Goal: Transaction & Acquisition: Purchase product/service

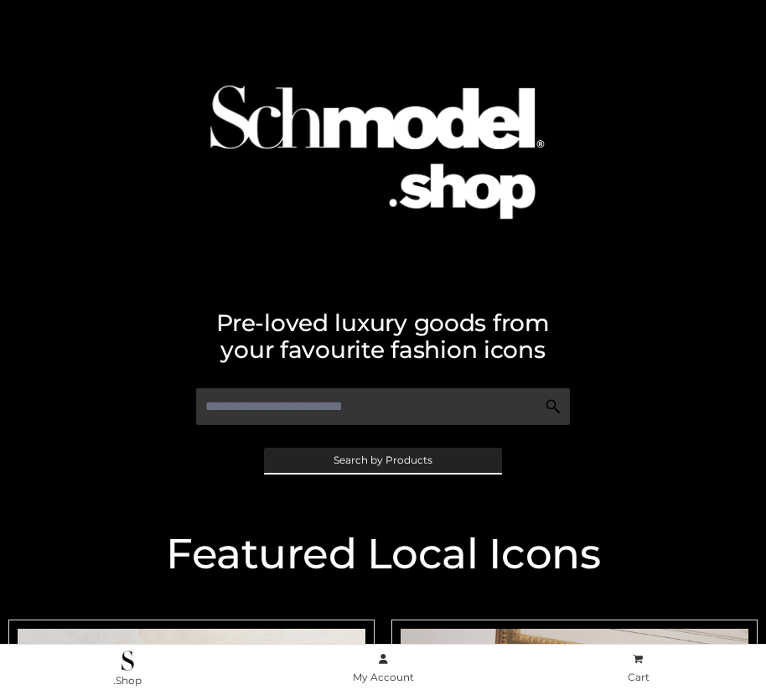
click at [382, 459] on span "Search by Products" at bounding box center [383, 460] width 99 height 10
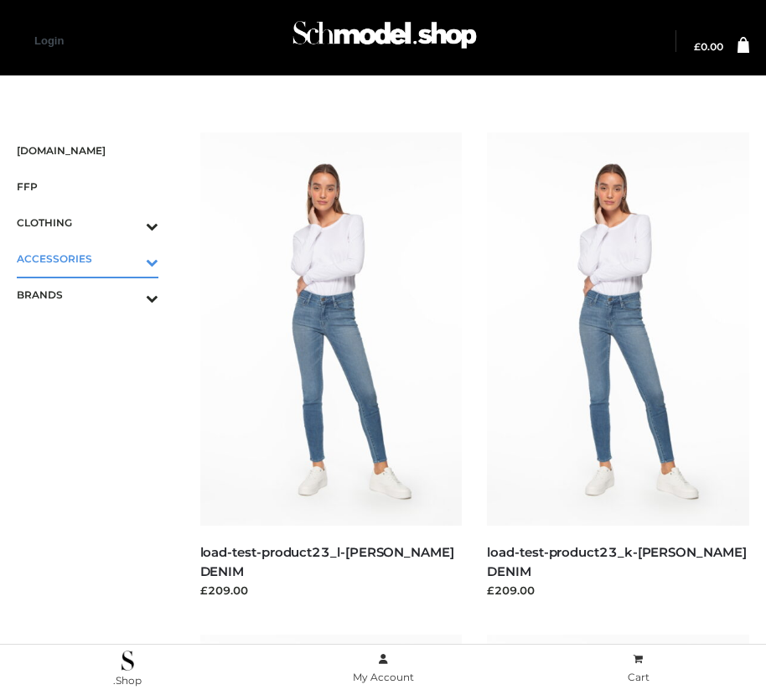
click at [128, 258] on icon "Toggle Submenu" at bounding box center [65, 261] width 188 height 19
click at [96, 330] on span "JEWELRY" at bounding box center [96, 330] width 125 height 19
click at [87, 186] on span "FFP" at bounding box center [88, 186] width 142 height 19
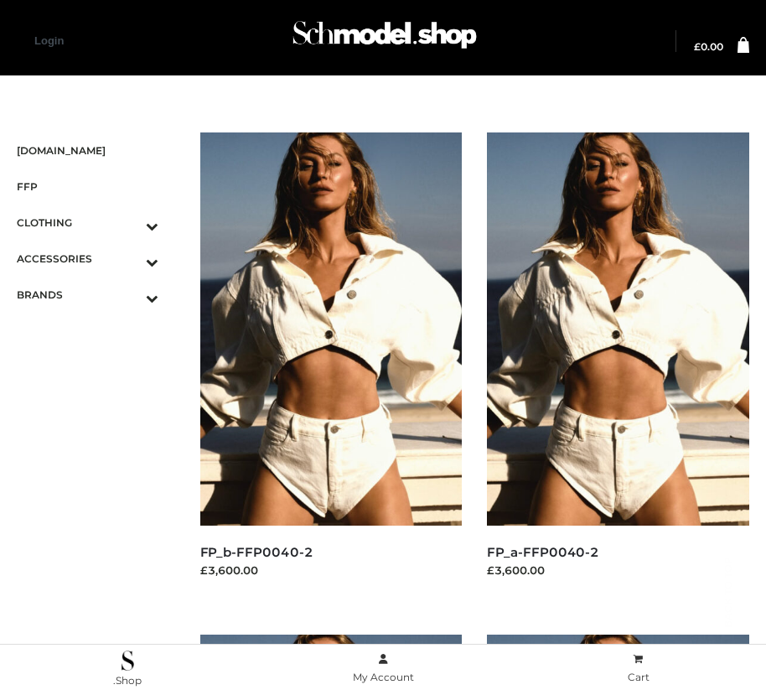
scroll to position [2531, 0]
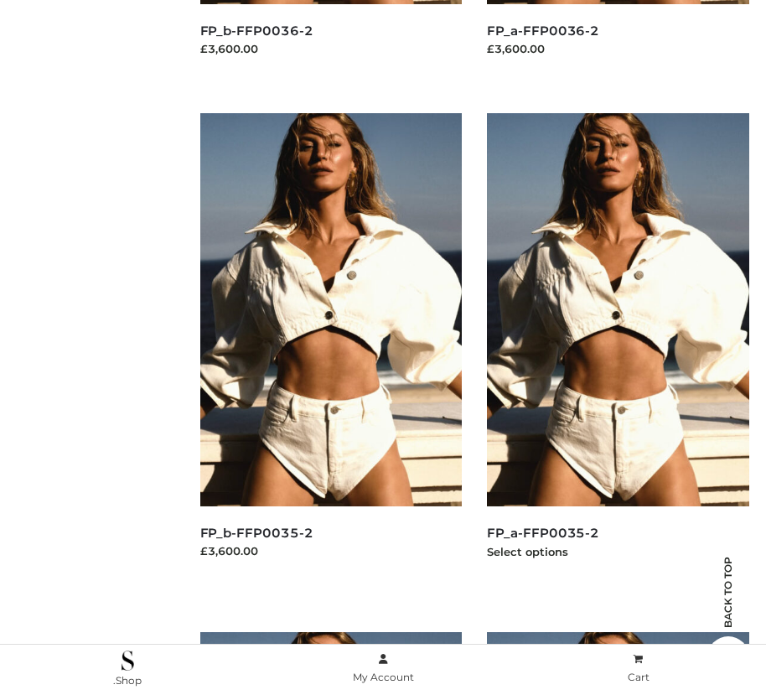
click at [618, 347] on img at bounding box center [618, 309] width 262 height 393
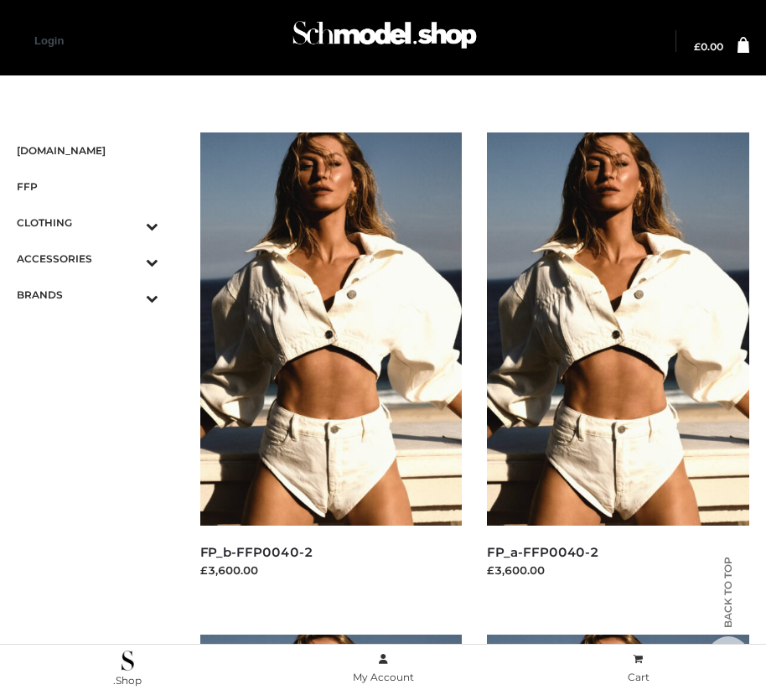
scroll to position [19, 0]
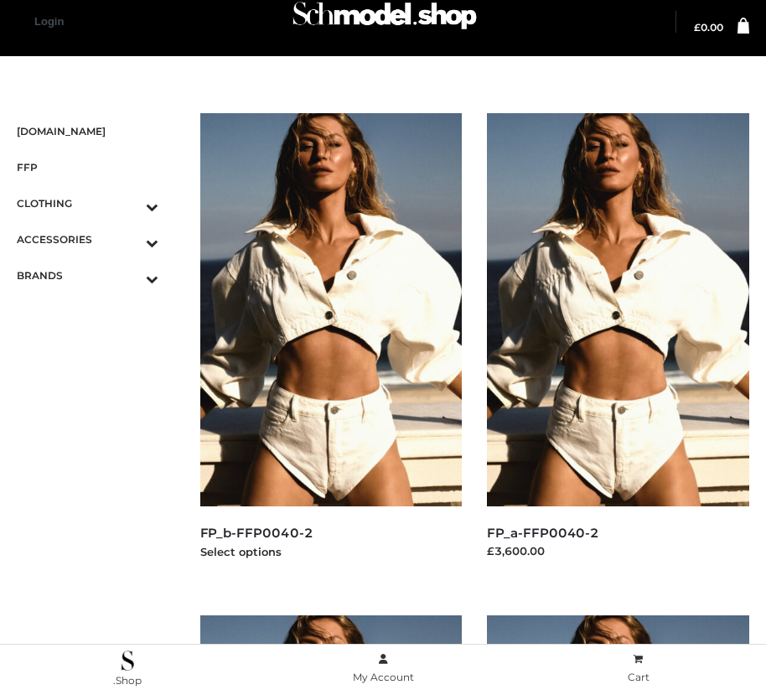
click at [330, 347] on img at bounding box center [331, 309] width 262 height 393
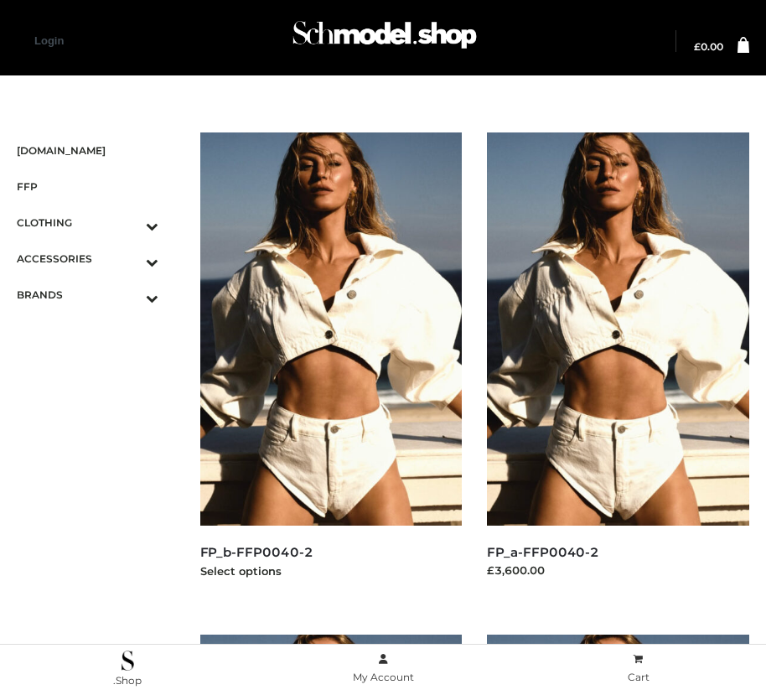
scroll to position [2531, 0]
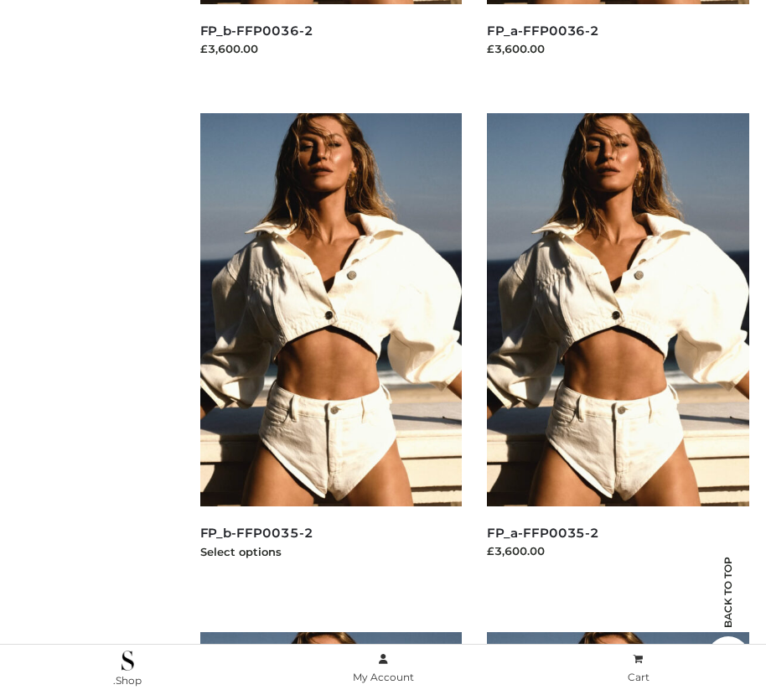
click at [330, 347] on img at bounding box center [331, 309] width 262 height 393
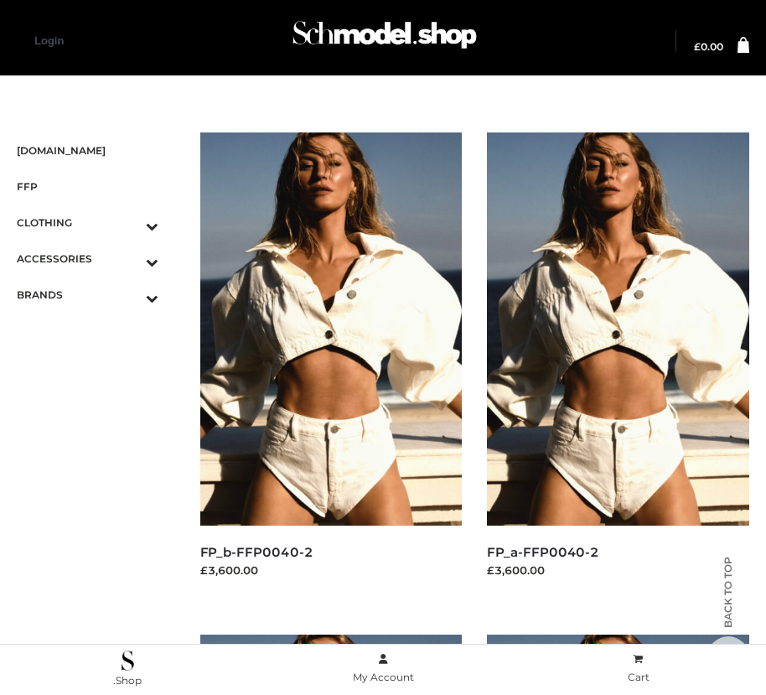
scroll to position [2029, 0]
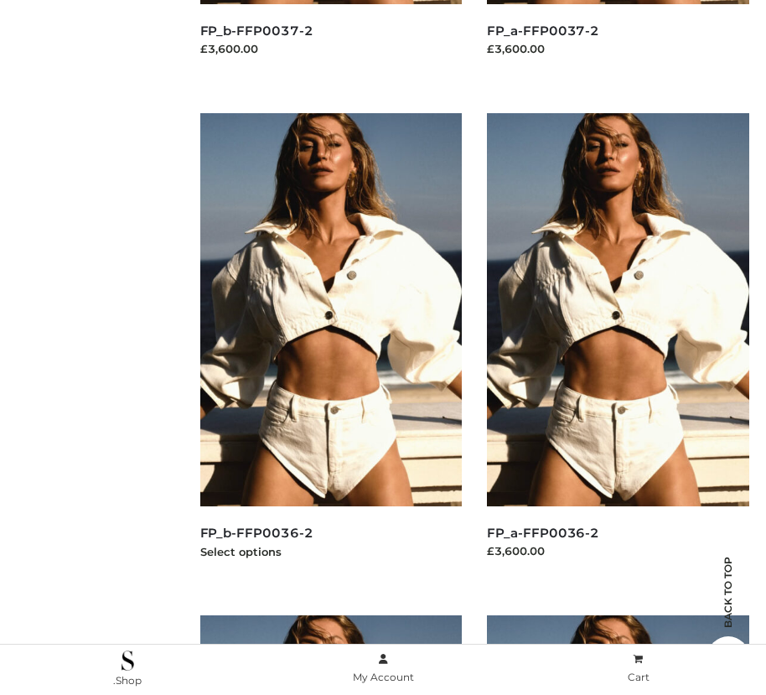
click at [330, 347] on img at bounding box center [331, 309] width 262 height 393
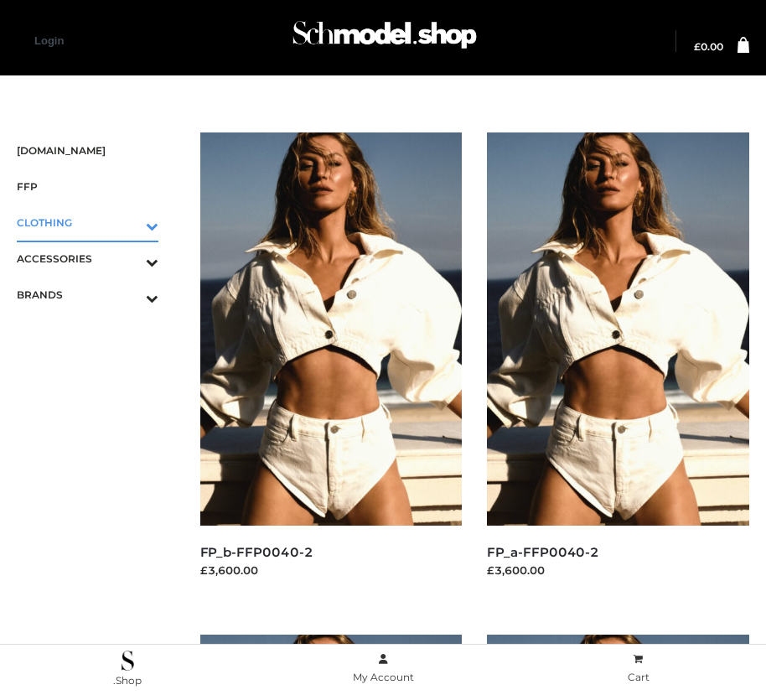
click at [128, 222] on icon "Toggle Submenu" at bounding box center [65, 225] width 188 height 19
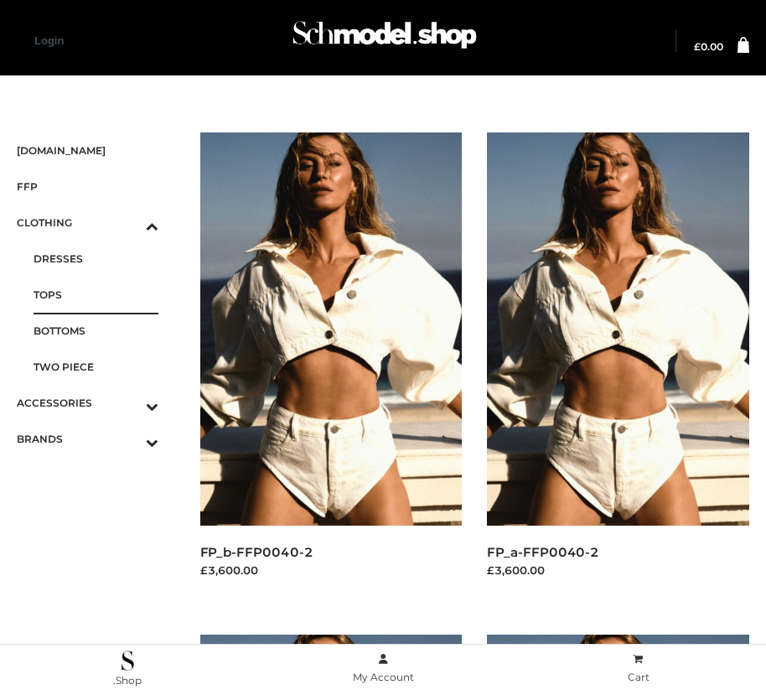
click at [96, 294] on span "TOPS" at bounding box center [96, 294] width 125 height 19
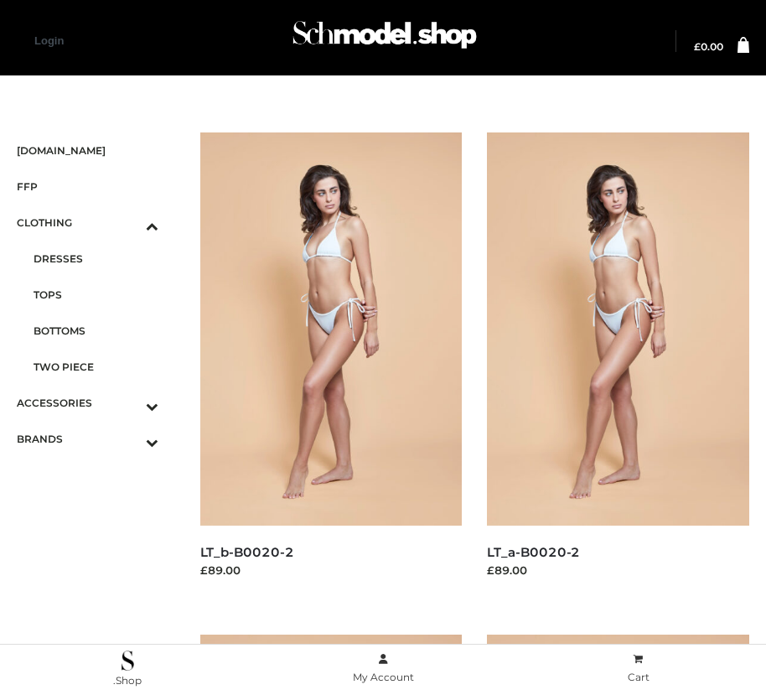
scroll to position [1024, 0]
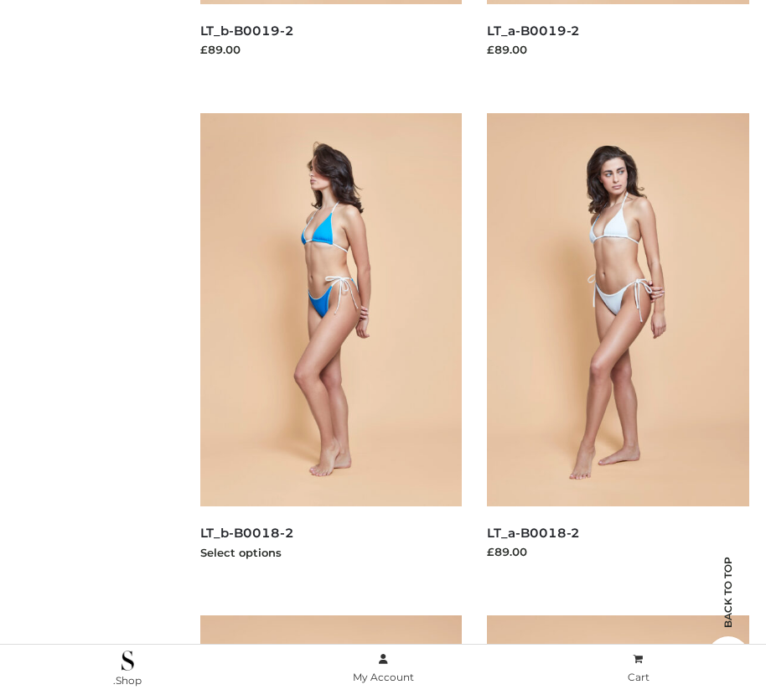
click at [330, 347] on img at bounding box center [331, 309] width 262 height 393
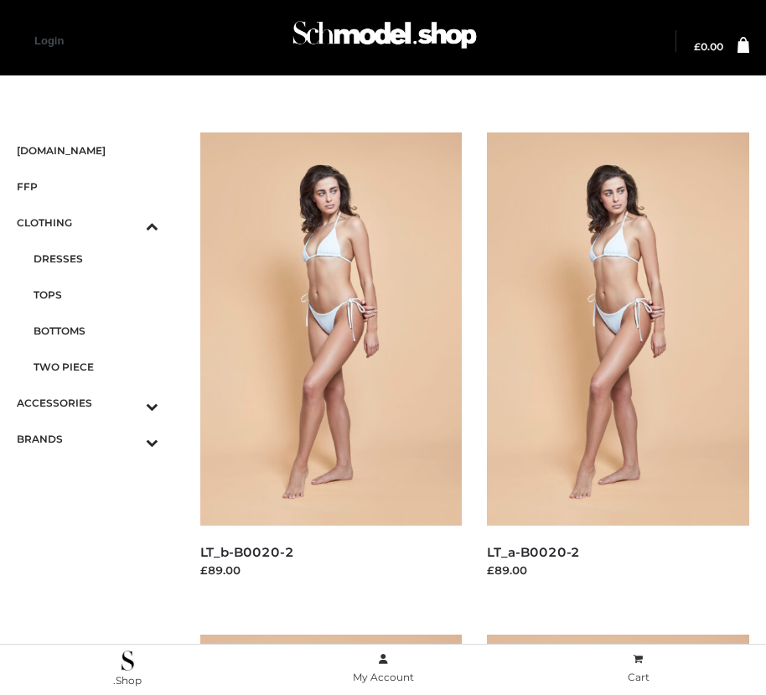
scroll to position [2531, 0]
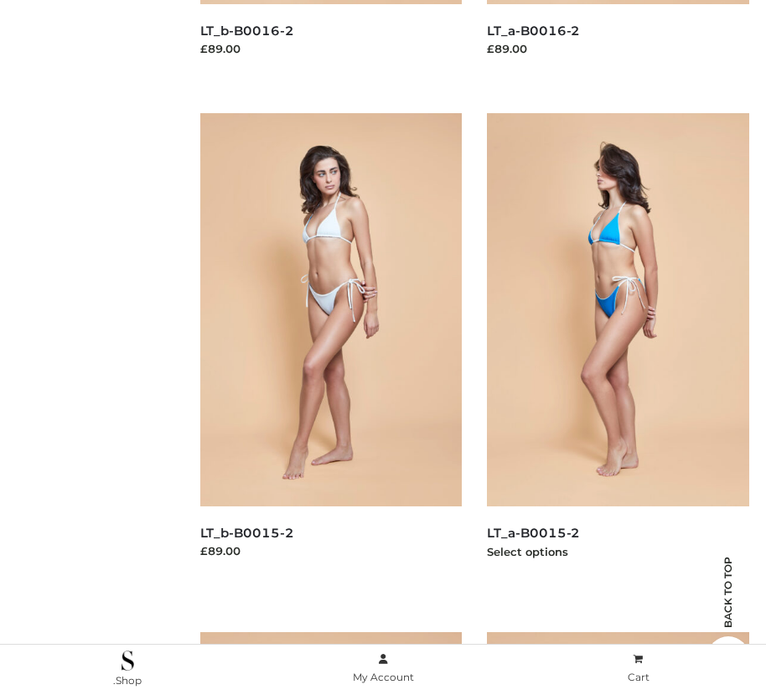
click at [618, 347] on img at bounding box center [618, 309] width 262 height 393
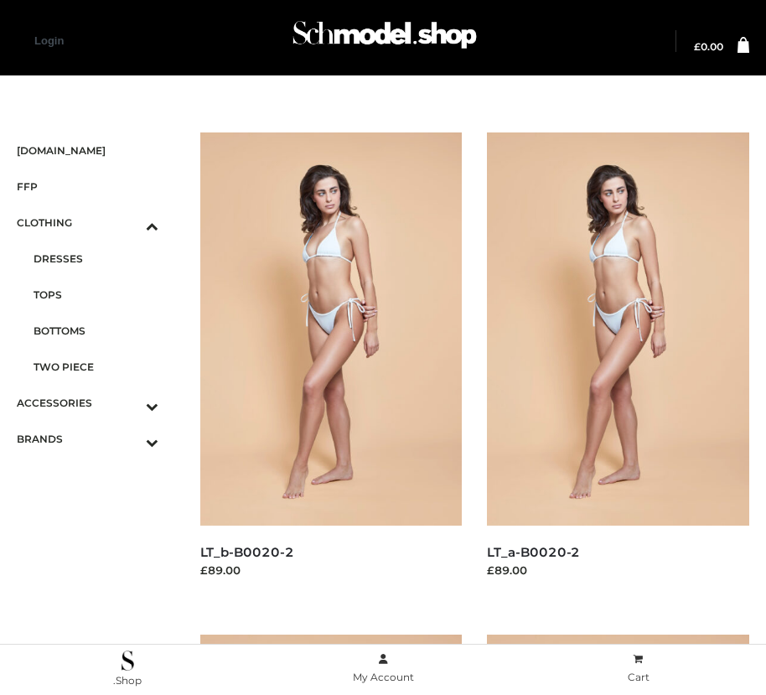
scroll to position [2029, 0]
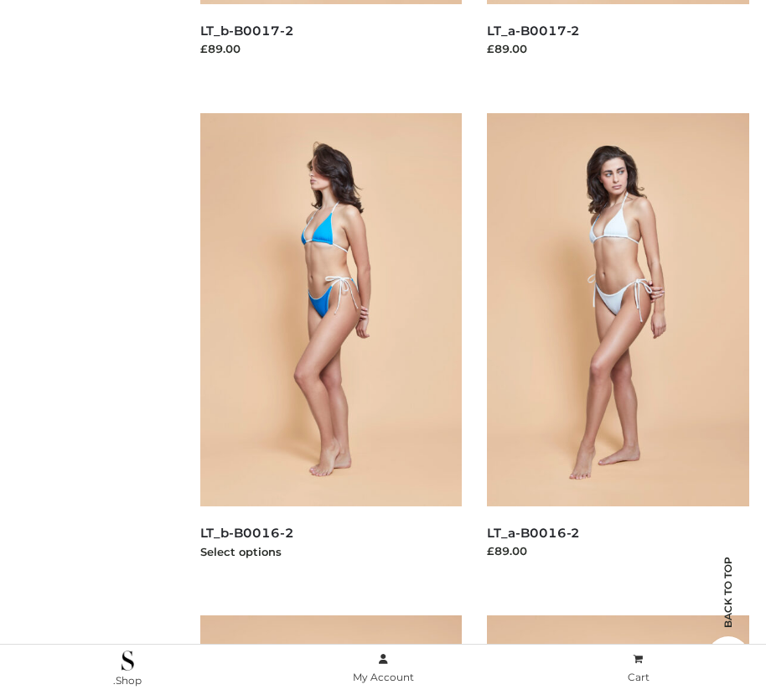
click at [330, 347] on img at bounding box center [331, 309] width 262 height 393
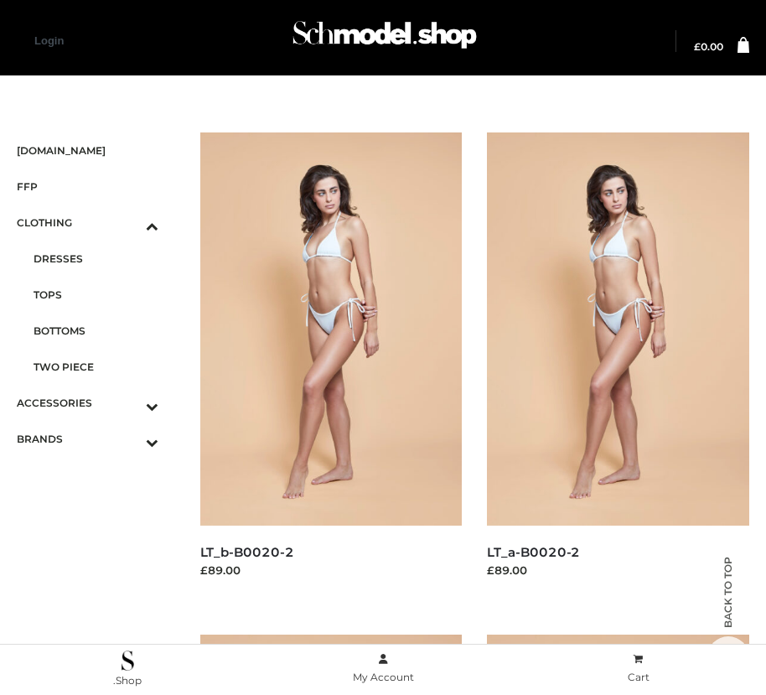
scroll to position [1526, 0]
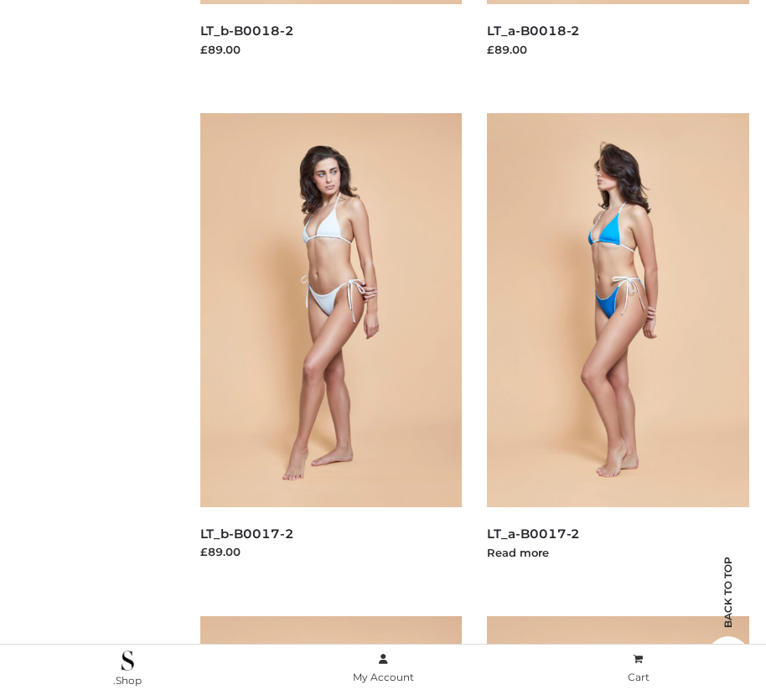
click at [618, 347] on img at bounding box center [618, 309] width 262 height 393
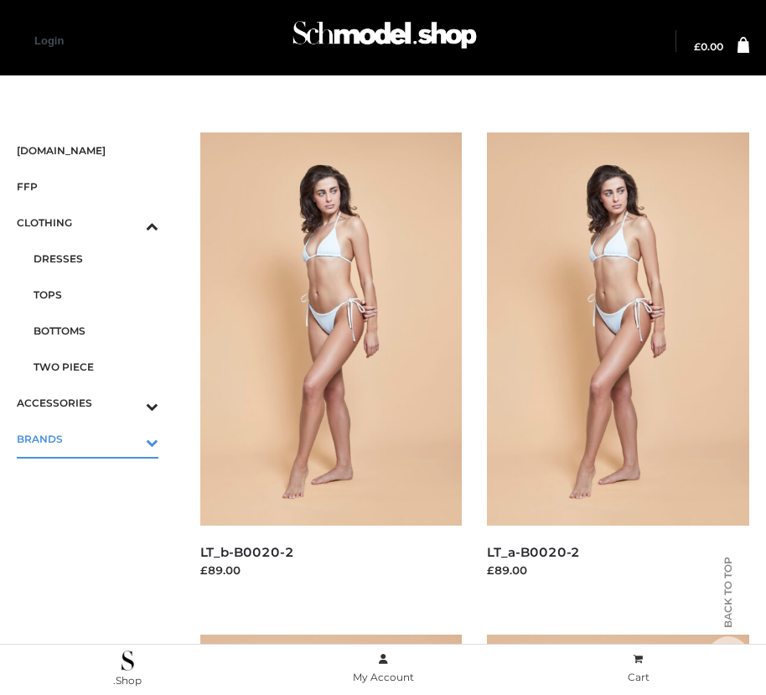
click at [128, 439] on icon "Toggle Submenu" at bounding box center [65, 442] width 188 height 19
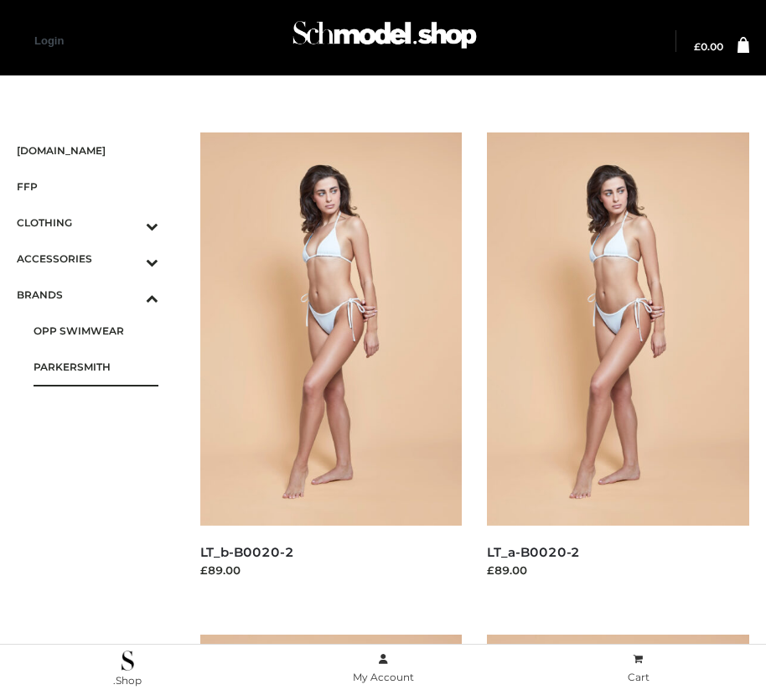
click at [96, 366] on span "PARKERSMITH" at bounding box center [96, 366] width 125 height 19
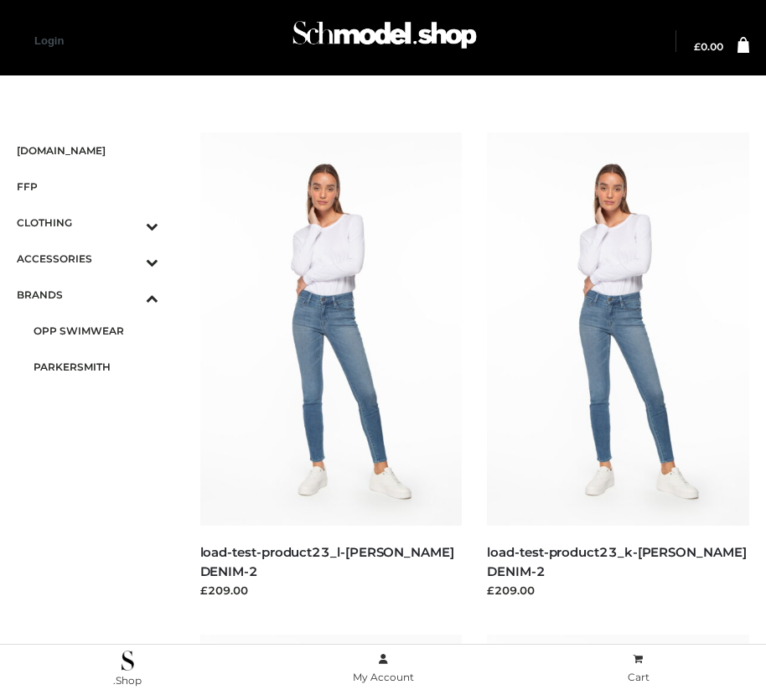
scroll to position [2029, 0]
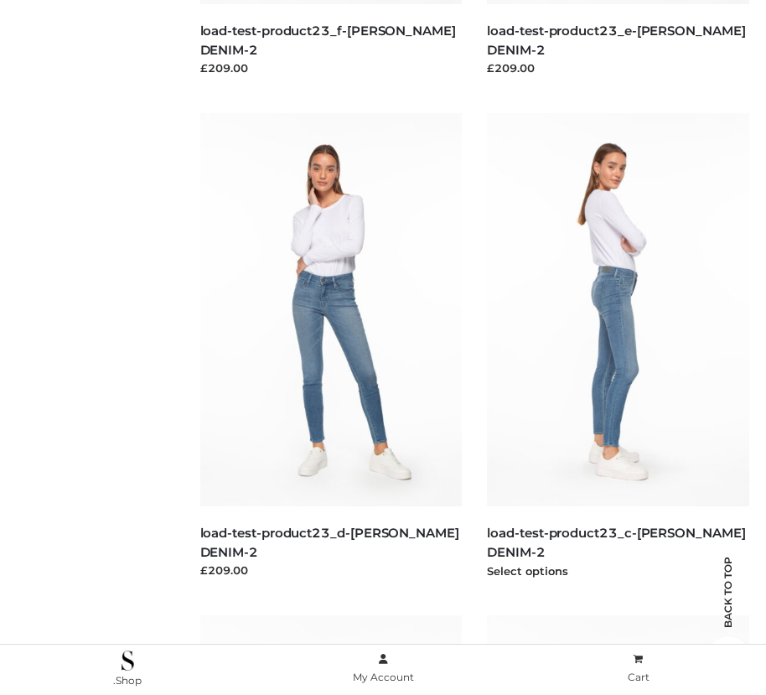
click at [618, 347] on img at bounding box center [618, 309] width 262 height 393
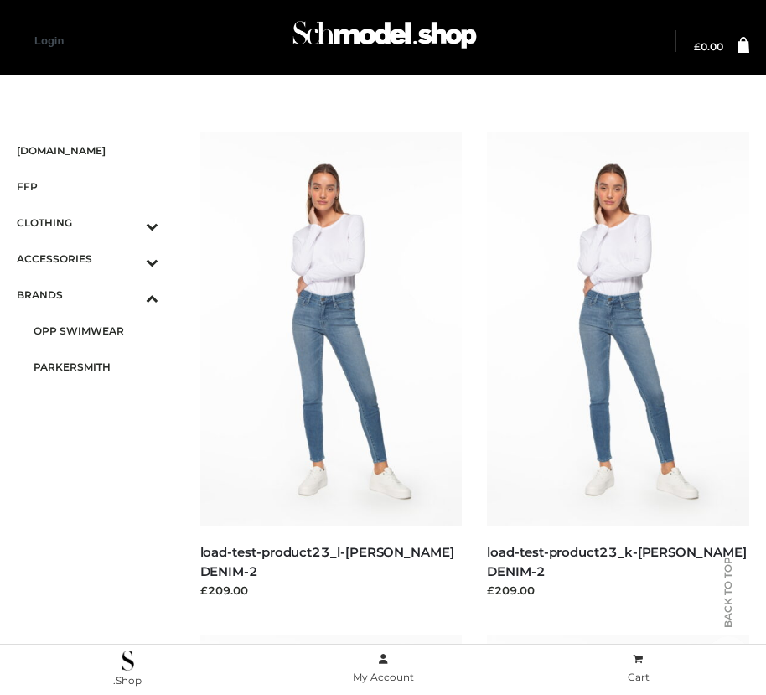
scroll to position [2531, 0]
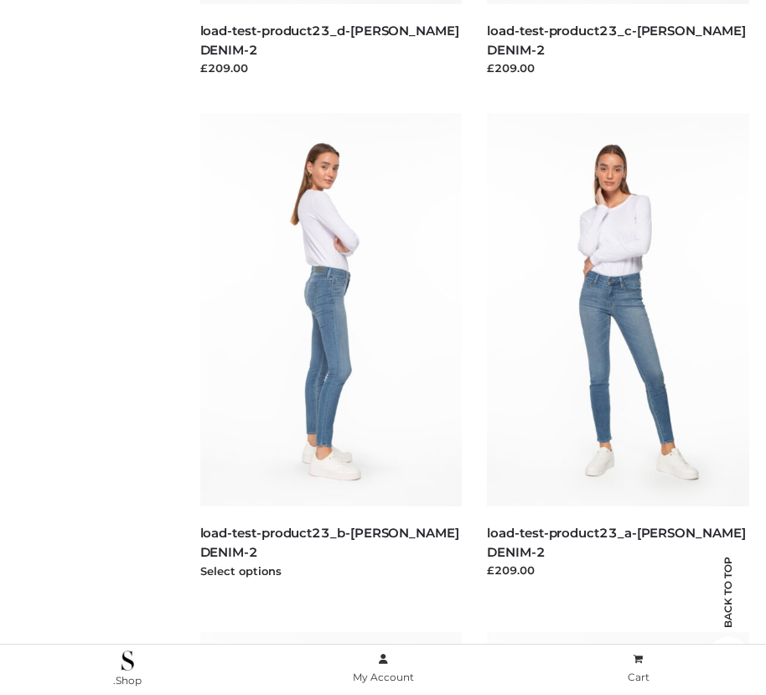
click at [330, 347] on img at bounding box center [331, 309] width 262 height 393
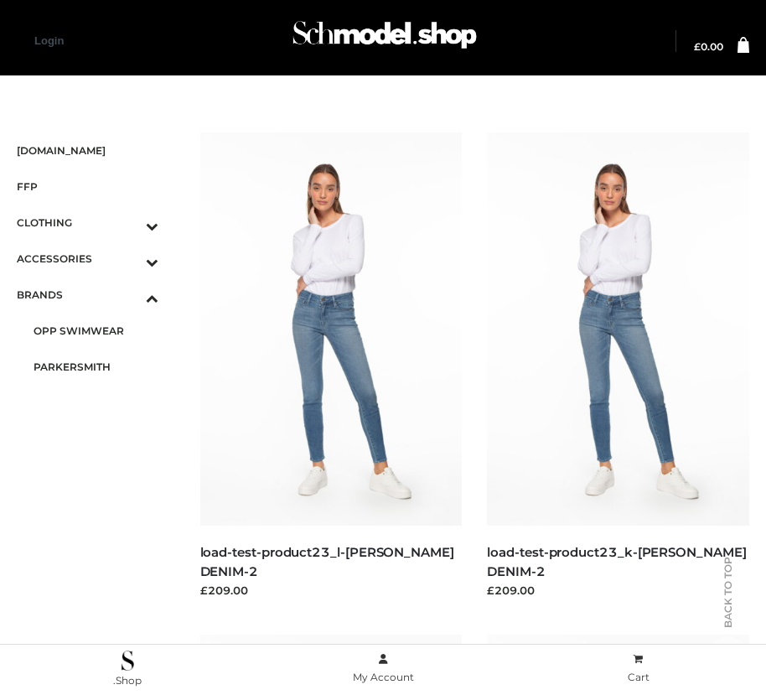
scroll to position [19, 0]
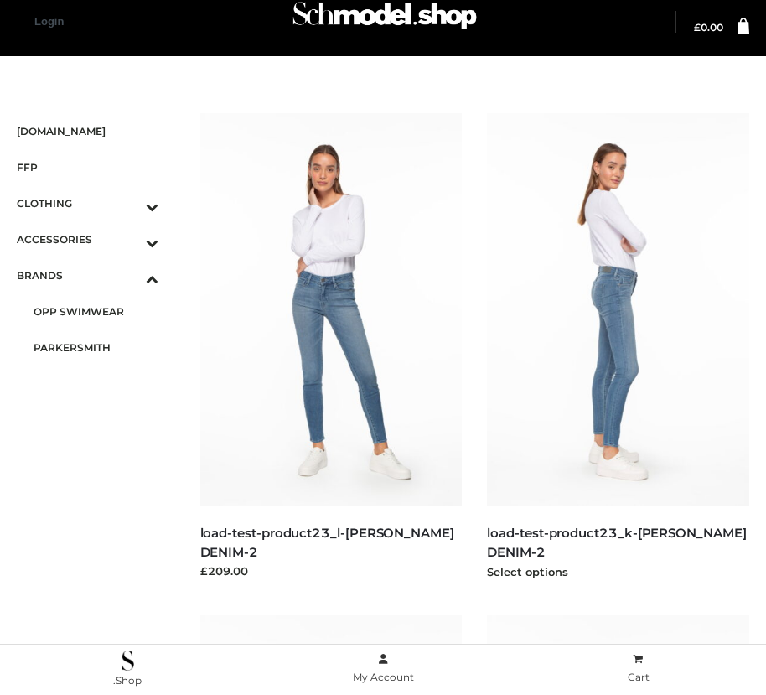
click at [618, 347] on img at bounding box center [618, 309] width 262 height 393
